Goal: Navigation & Orientation: Locate item on page

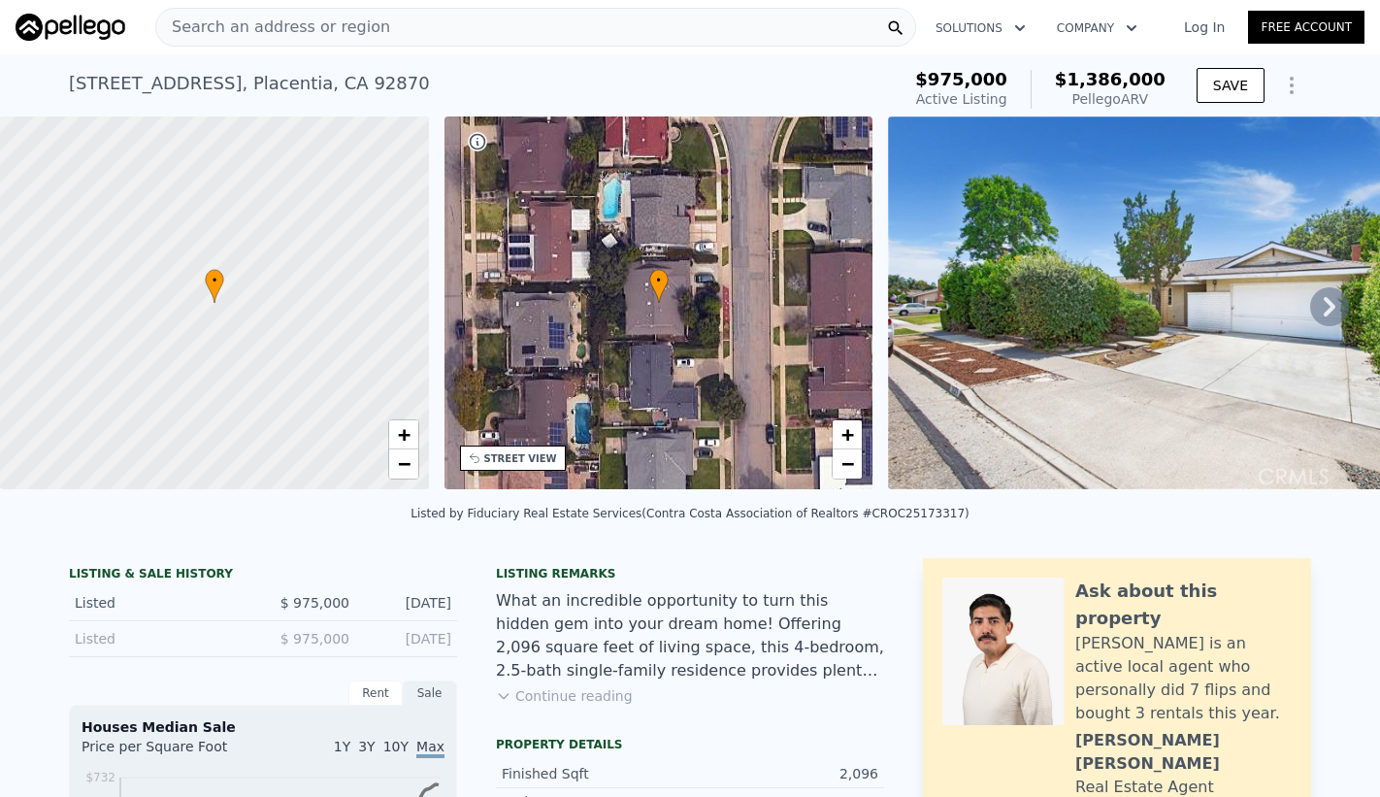
click at [237, 25] on span "Search an address or region" at bounding box center [273, 27] width 234 height 23
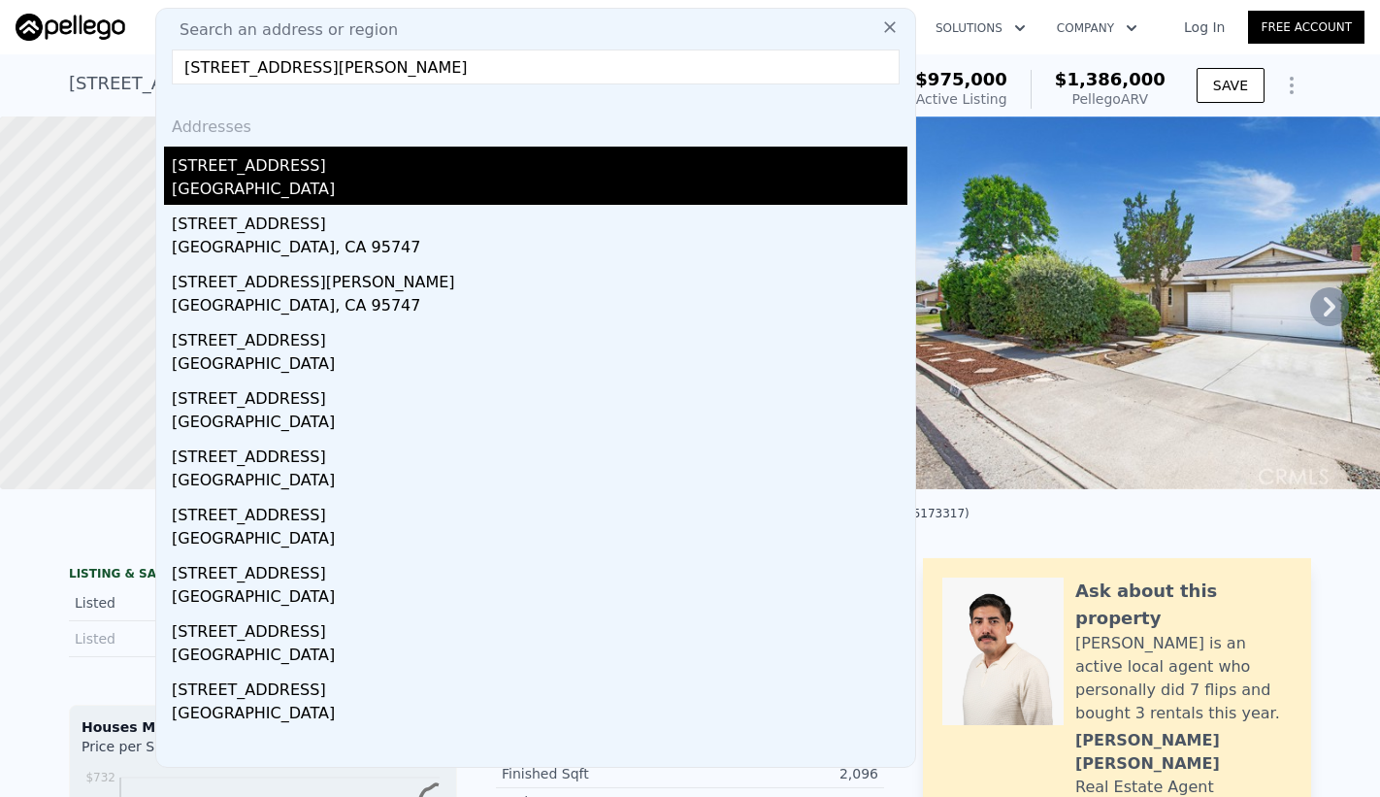
type input "[STREET_ADDRESS][PERSON_NAME]"
click at [326, 160] on div "[STREET_ADDRESS]" at bounding box center [540, 162] width 736 height 31
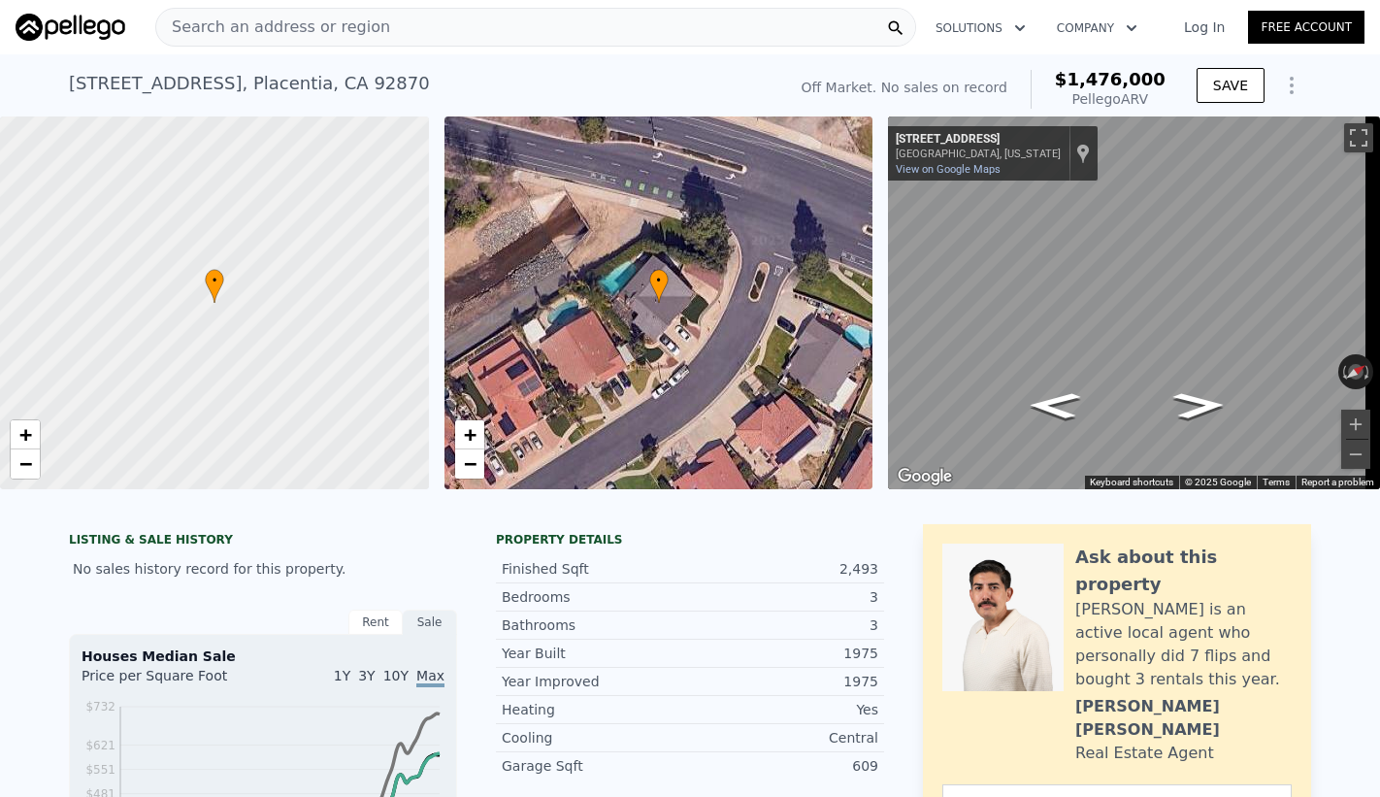
click at [743, 316] on div "• + −" at bounding box center [659, 302] width 429 height 373
drag, startPoint x: 656, startPoint y: 244, endPoint x: 666, endPoint y: 273, distance: 30.7
click at [665, 274] on div "• + −" at bounding box center [659, 302] width 429 height 373
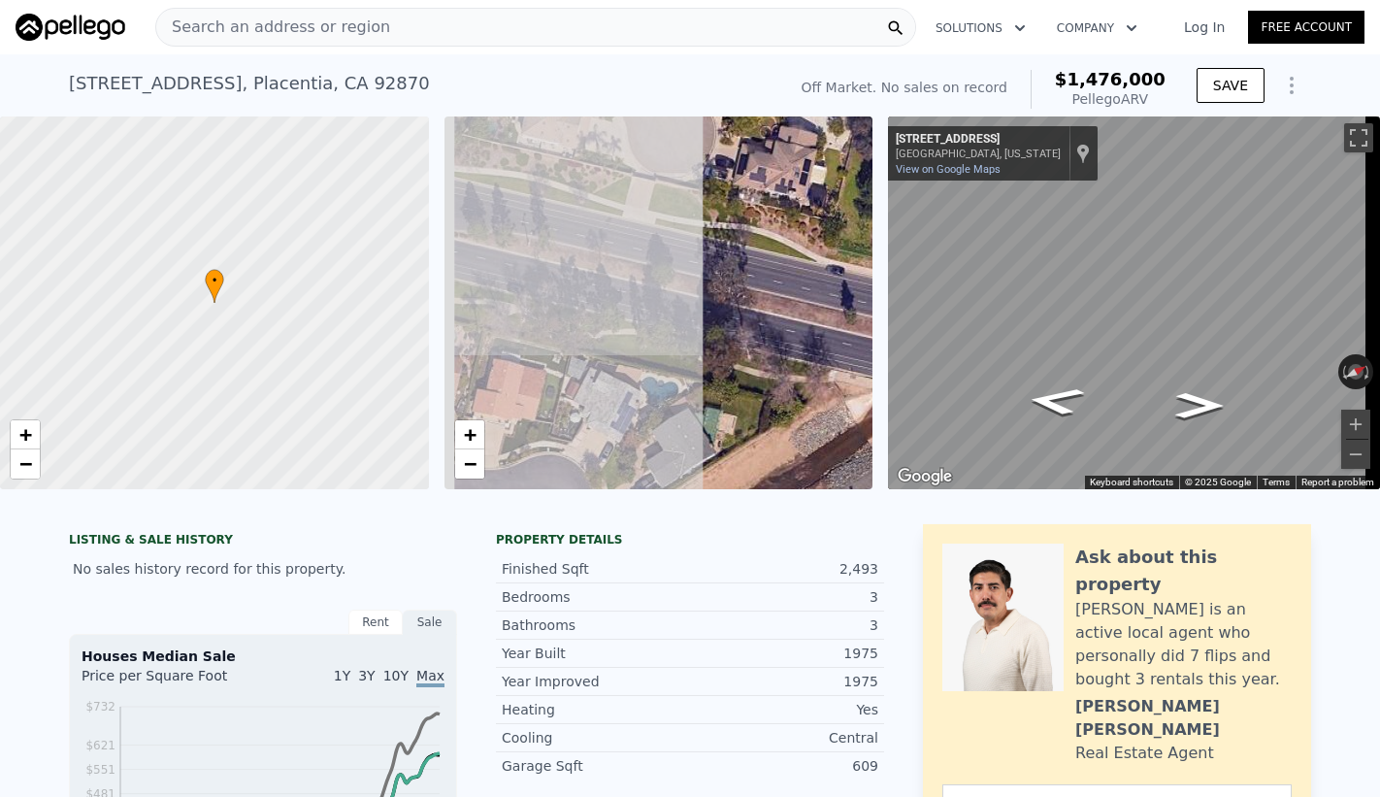
click at [971, 443] on div "• + − • + − ← Move left → Move right ↑ Move up ↓ Move down + Zoom in - Zoom out…" at bounding box center [690, 302] width 1380 height 373
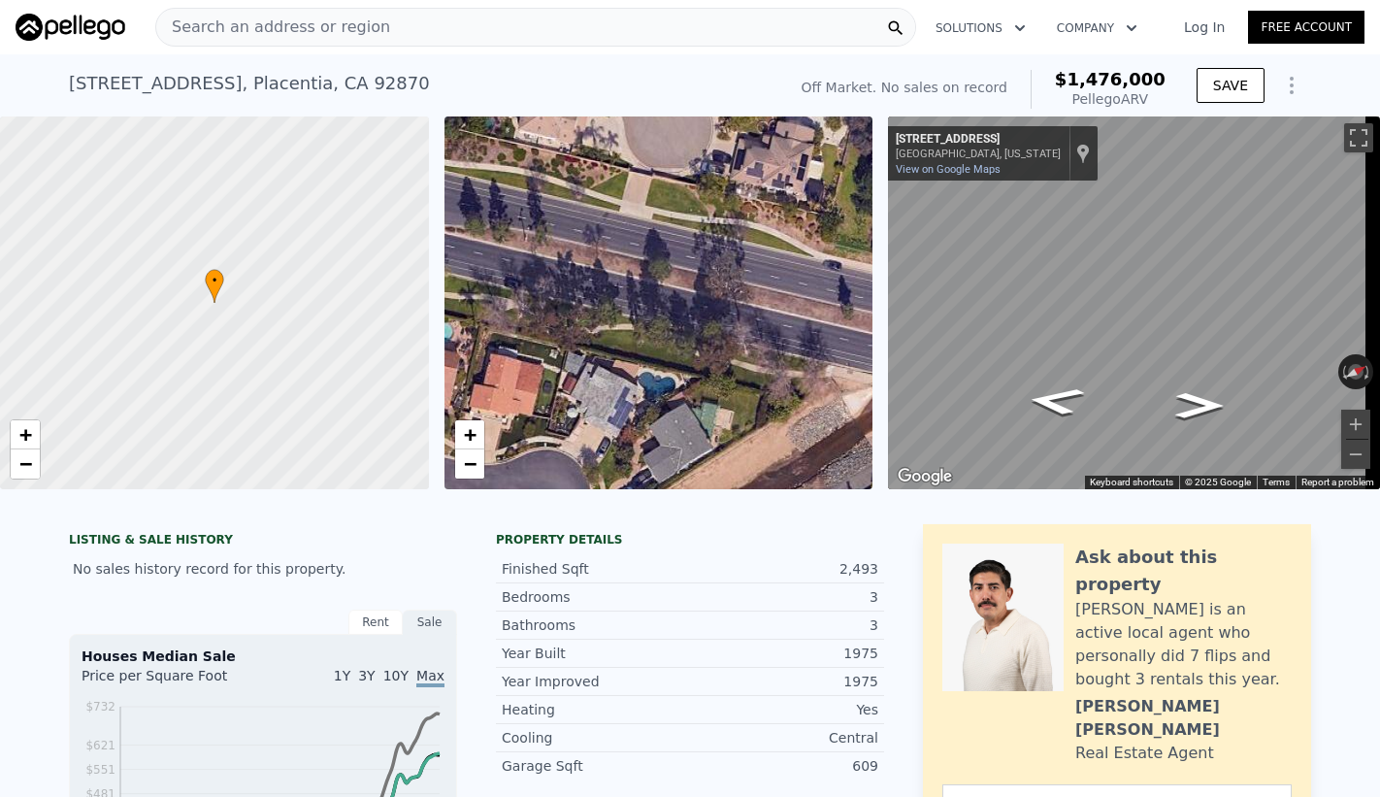
drag, startPoint x: 600, startPoint y: 396, endPoint x: 441, endPoint y: 282, distance: 195.5
click at [441, 283] on div "• + − • + − ← Move left → Move right ↑ Move up ↓ Move down + Zoom in - Zoom out…" at bounding box center [690, 302] width 1380 height 373
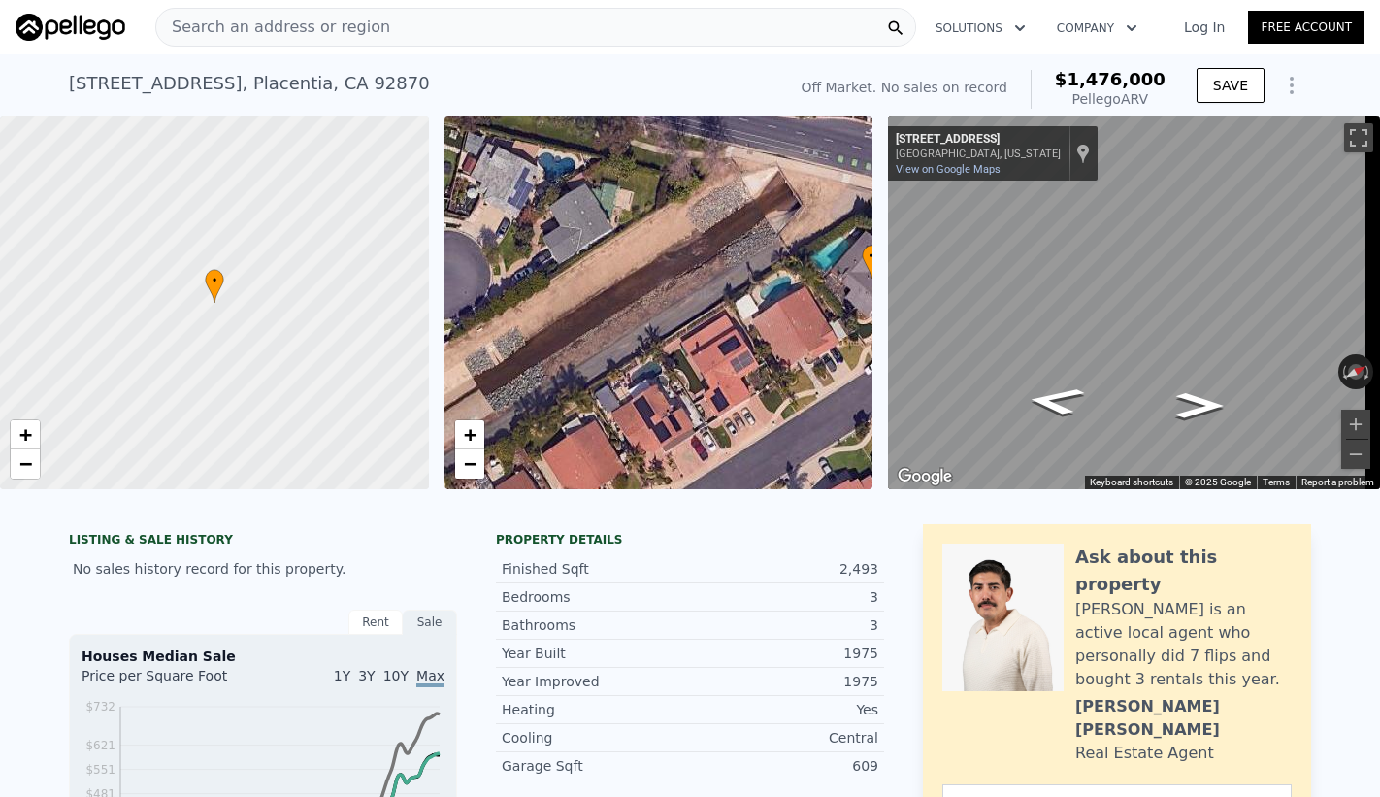
drag, startPoint x: 577, startPoint y: 346, endPoint x: 594, endPoint y: 274, distance: 73.7
click at [595, 264] on div "• + −" at bounding box center [659, 302] width 429 height 373
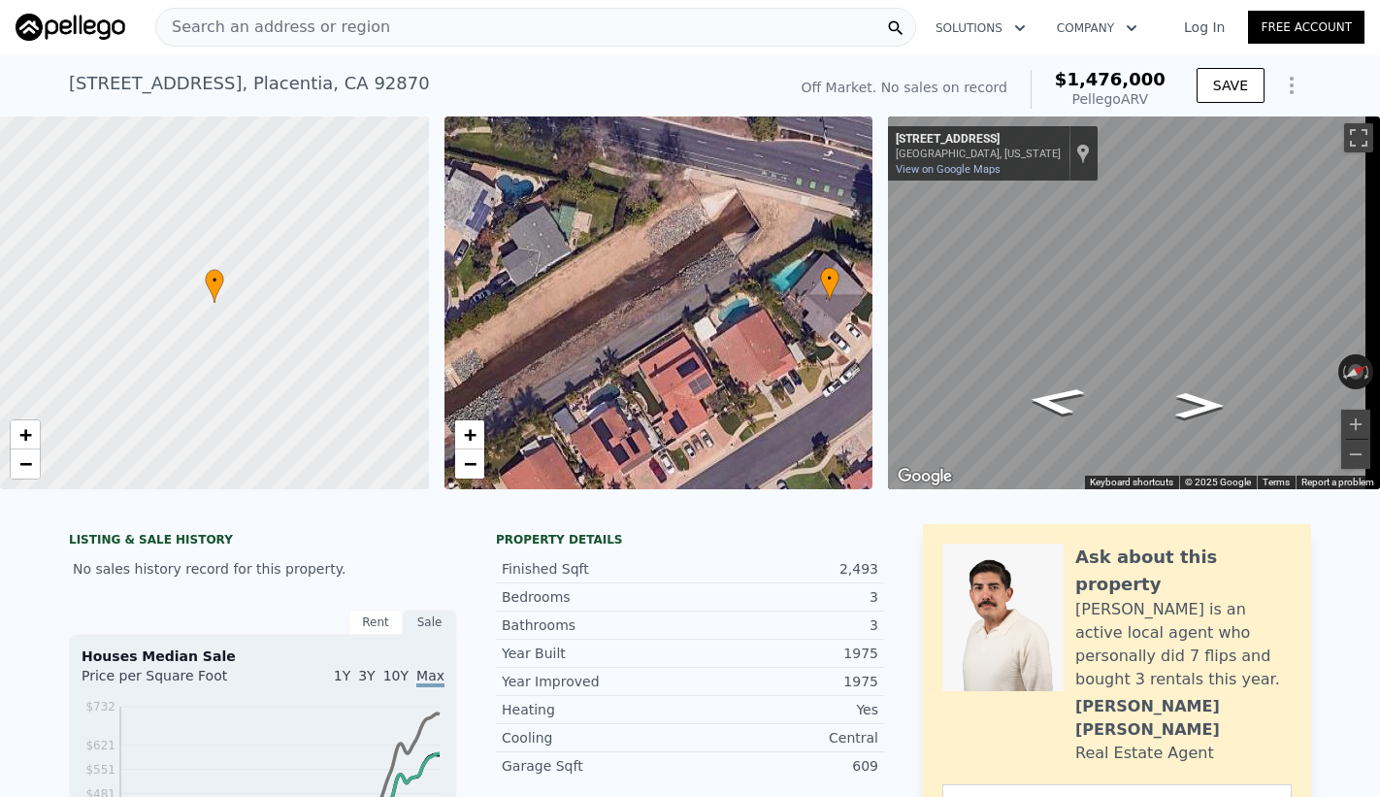
click at [595, 423] on div "• + −" at bounding box center [659, 302] width 429 height 373
click at [214, 323] on div at bounding box center [214, 303] width 514 height 447
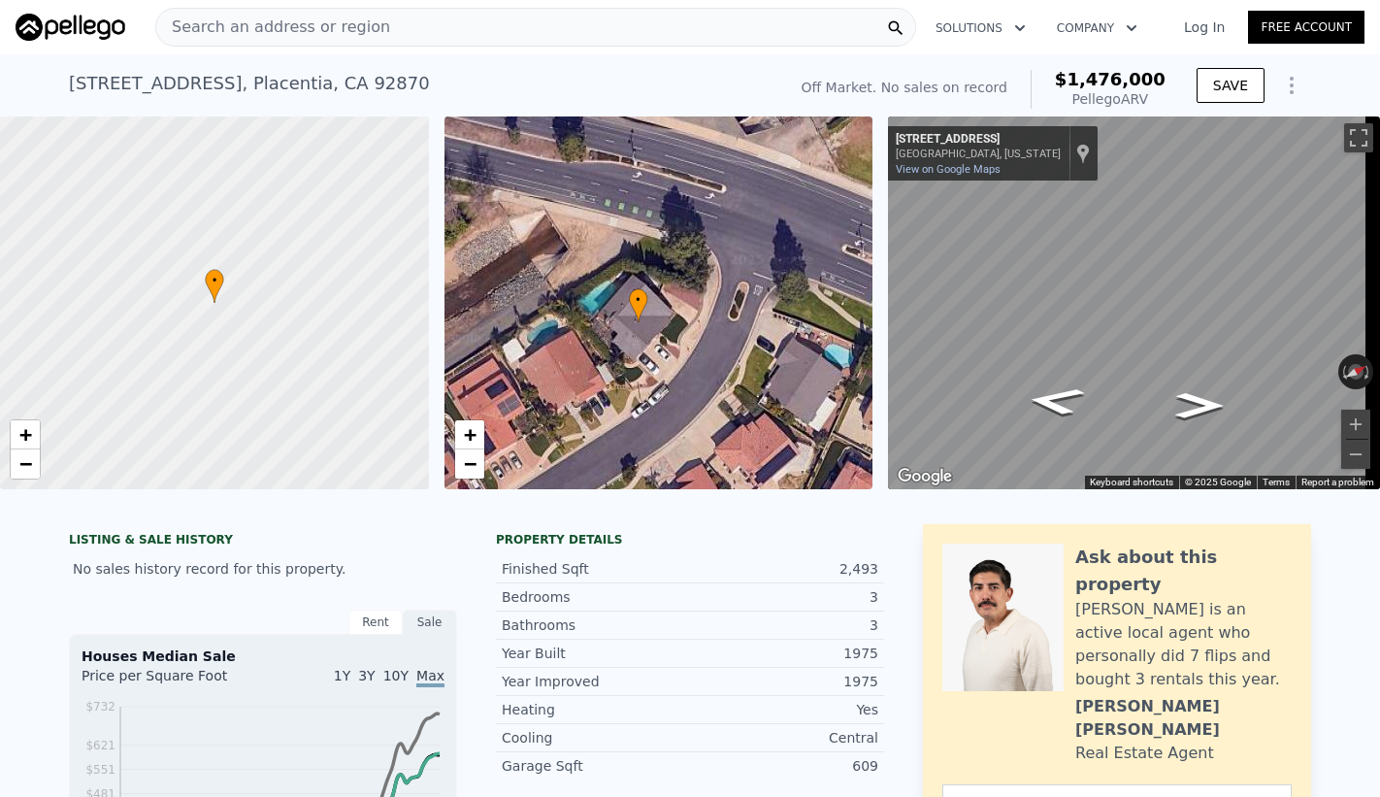
drag, startPoint x: 734, startPoint y: 426, endPoint x: 543, endPoint y: 447, distance: 192.4
click at [543, 447] on div "• + −" at bounding box center [659, 302] width 429 height 373
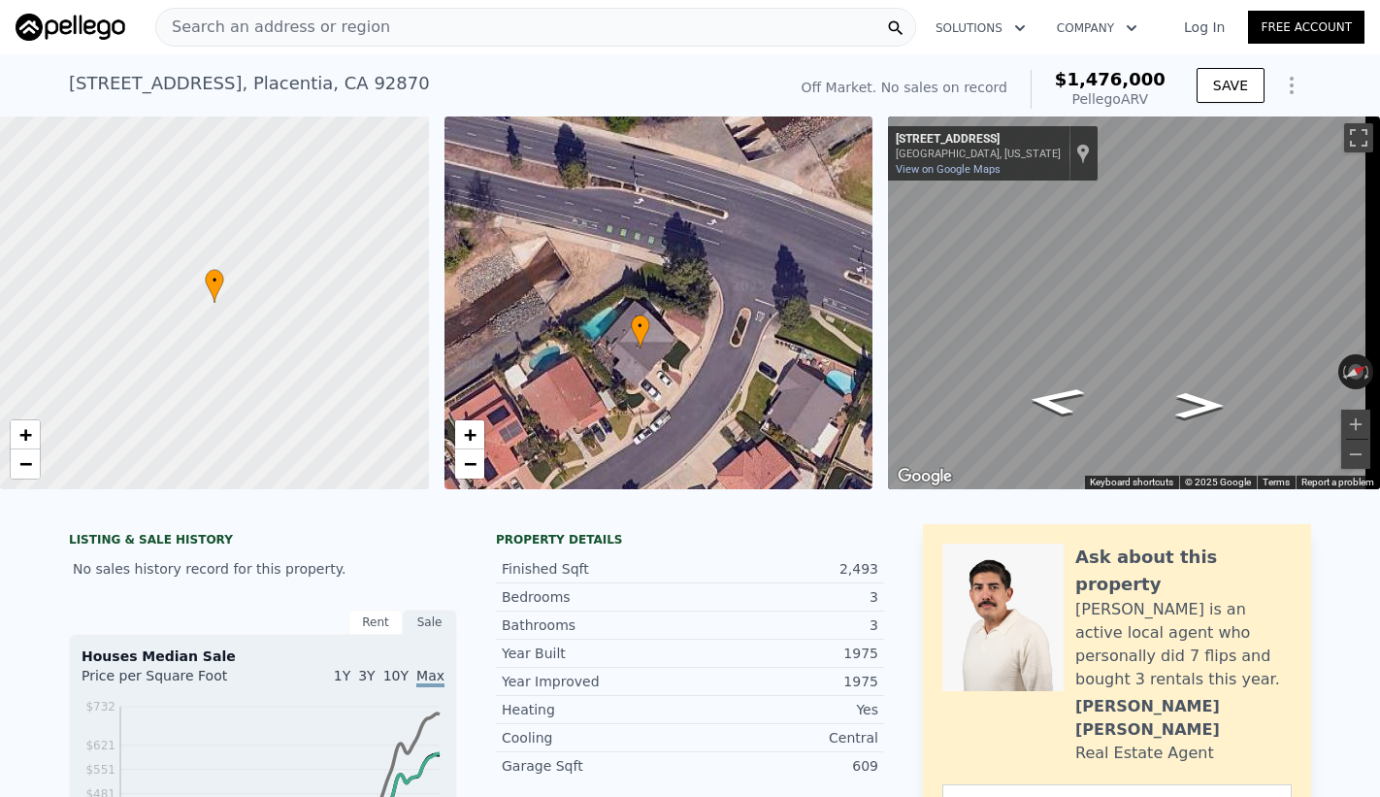
drag, startPoint x: 623, startPoint y: 340, endPoint x: 615, endPoint y: 322, distance: 19.1
click at [615, 322] on div "• + −" at bounding box center [659, 302] width 429 height 373
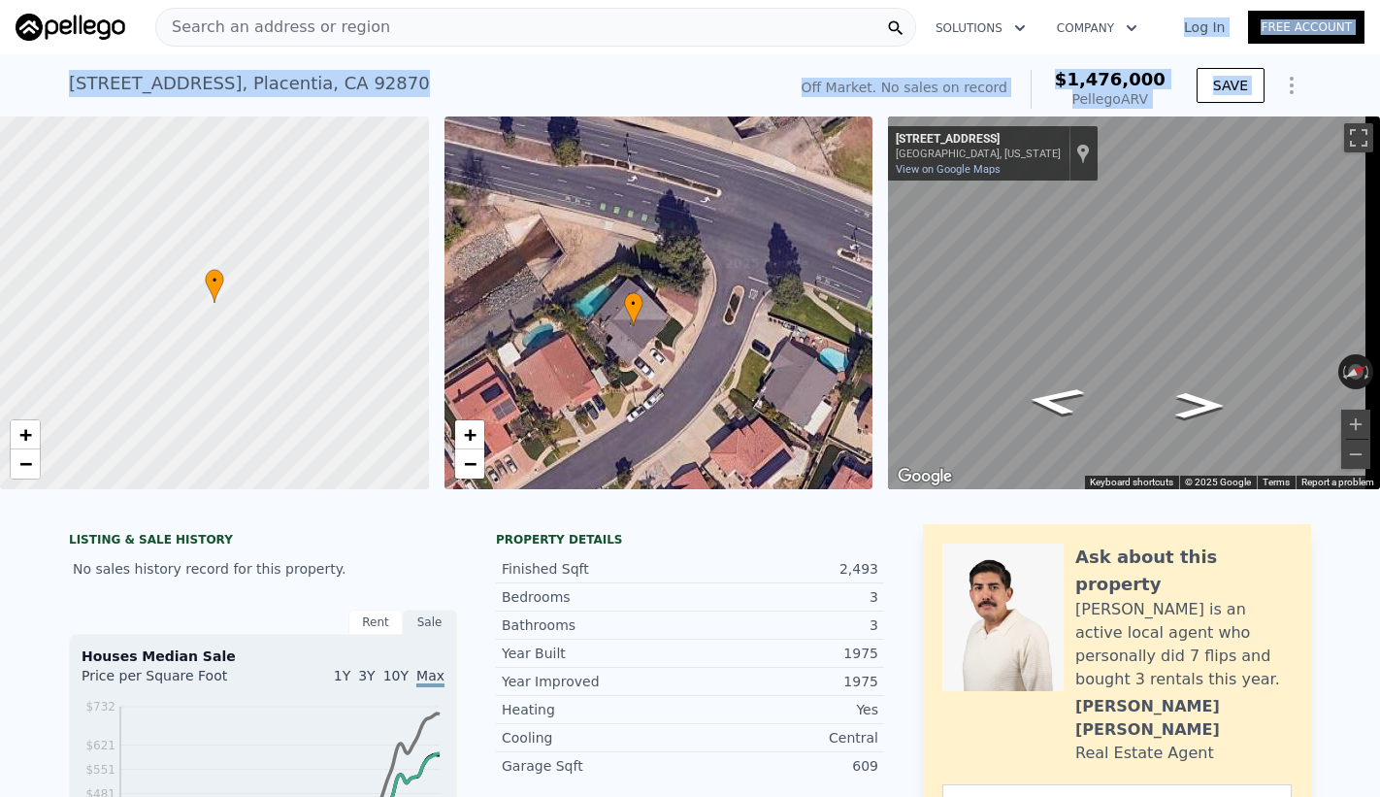
drag, startPoint x: 1302, startPoint y: 78, endPoint x: 1079, endPoint y: 44, distance: 225.8
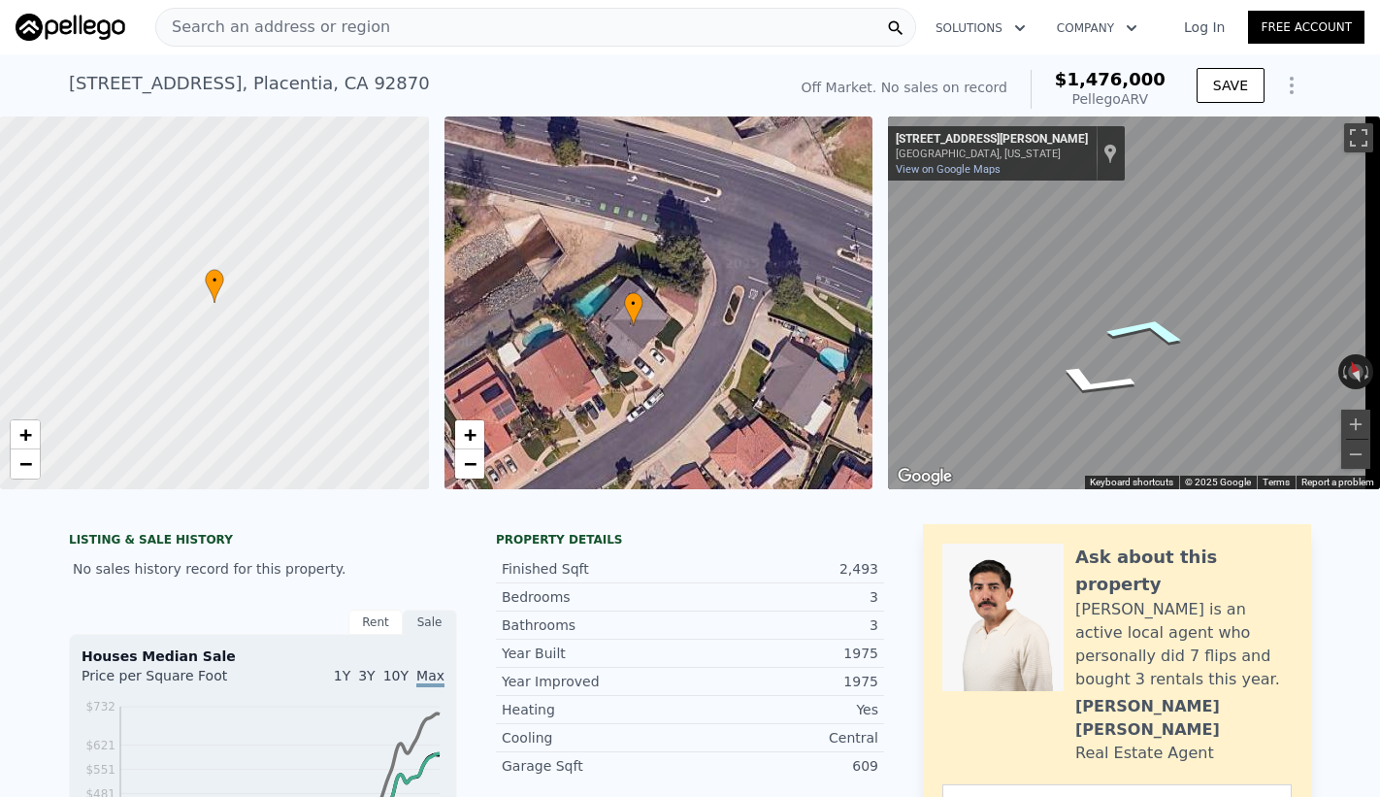
click at [1147, 335] on icon "Go Northeast, San Anselmo Ln" at bounding box center [1148, 330] width 137 height 45
click at [1146, 331] on icon "Go Northeast, San Anselmo Ln" at bounding box center [1135, 329] width 126 height 39
click at [1144, 322] on icon "Go Northeast, San Anselmo Ln" at bounding box center [1128, 330] width 117 height 34
click at [1144, 322] on icon "Go Northeast, San Anselmo Ln" at bounding box center [1129, 329] width 119 height 35
click at [1189, 390] on icon "Go Northeast, San Anselmo Ln" at bounding box center [1182, 393] width 143 height 51
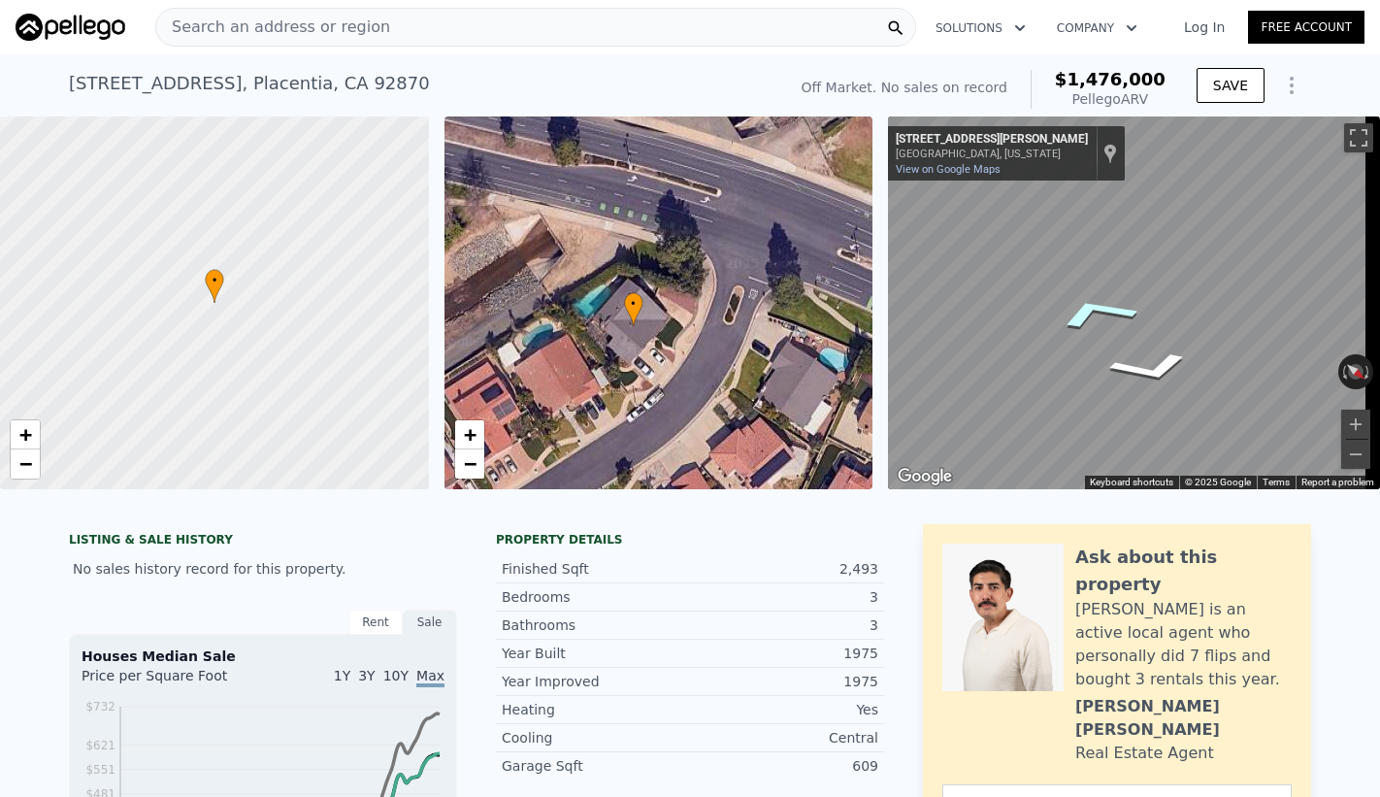
click at [1114, 305] on icon "Go Southwest, San Anselmo Ln" at bounding box center [1096, 312] width 143 height 53
click at [1092, 320] on icon "Go Southwest, San Anselmo Ln" at bounding box center [1056, 327] width 106 height 55
click at [1343, 421] on button "Zoom in" at bounding box center [1355, 424] width 29 height 29
click at [1379, 353] on html "Search an address or region Solutions Company Open main menu Log In Free Accoun…" at bounding box center [690, 398] width 1380 height 797
